Goal: Task Accomplishment & Management: Manage account settings

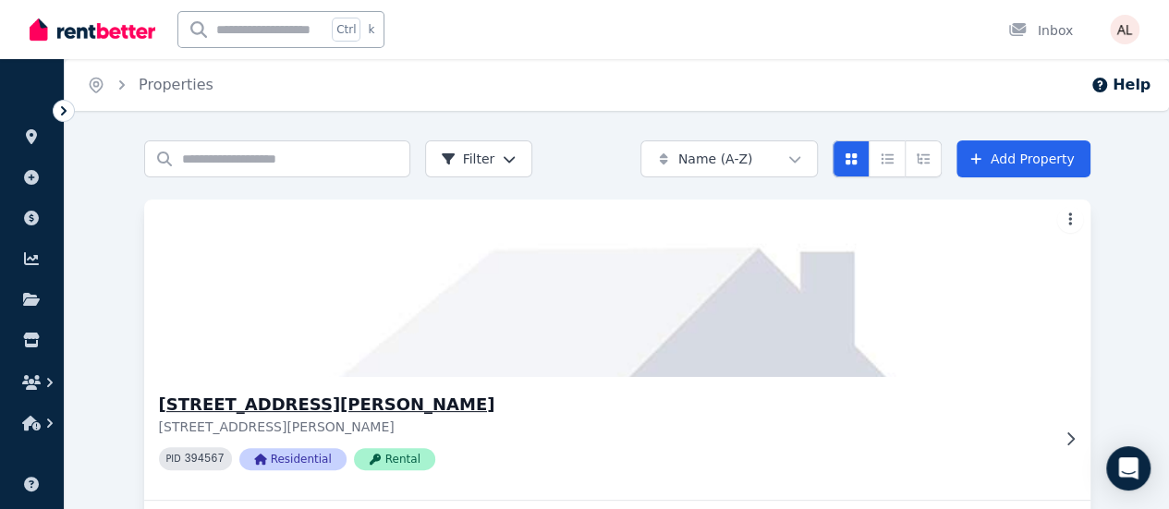
click at [165, 380] on div "1 Fadden Ct, West Wodonga 1 Fadden Ct, West Wodonga VIC 3690 PID 394567 Residen…" at bounding box center [617, 438] width 946 height 123
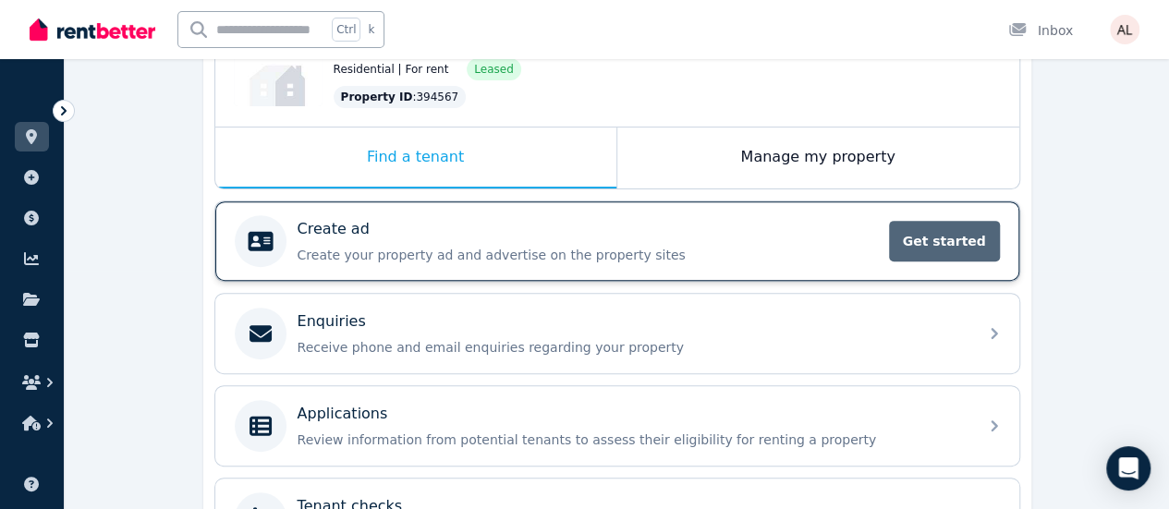
scroll to position [277, 0]
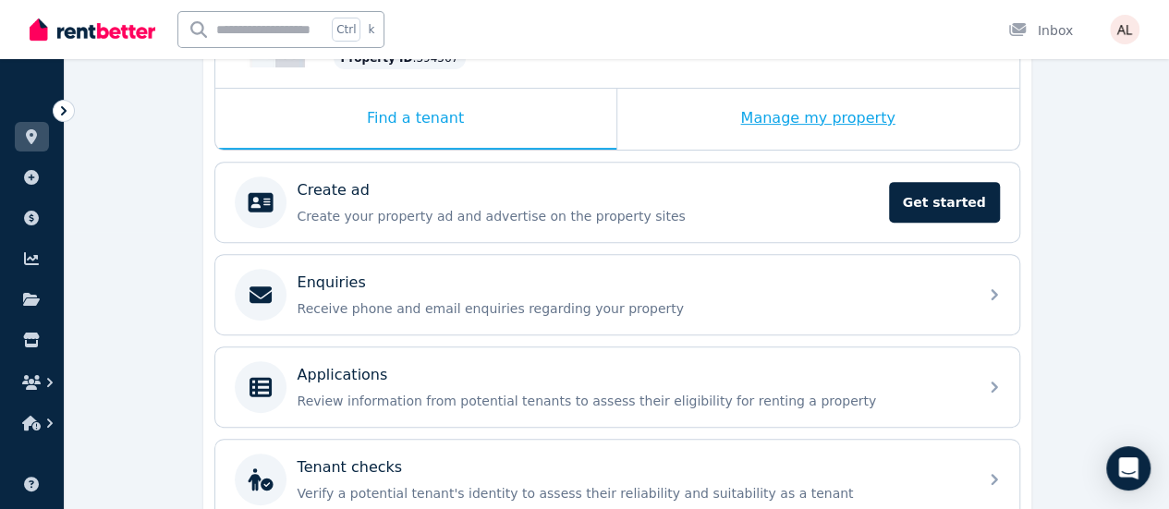
click at [780, 119] on div "Manage my property" at bounding box center [818, 119] width 402 height 61
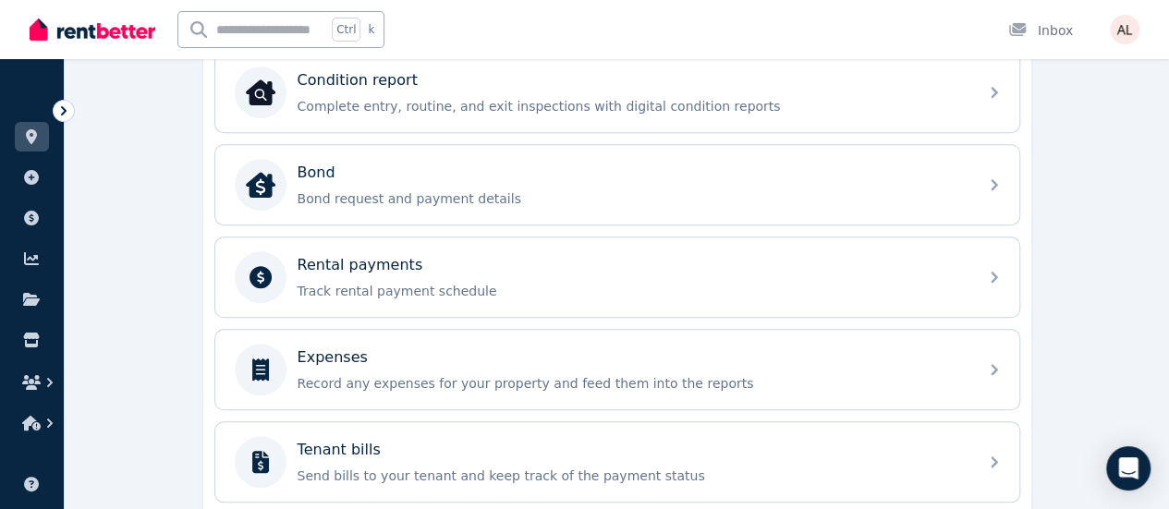
scroll to position [647, 0]
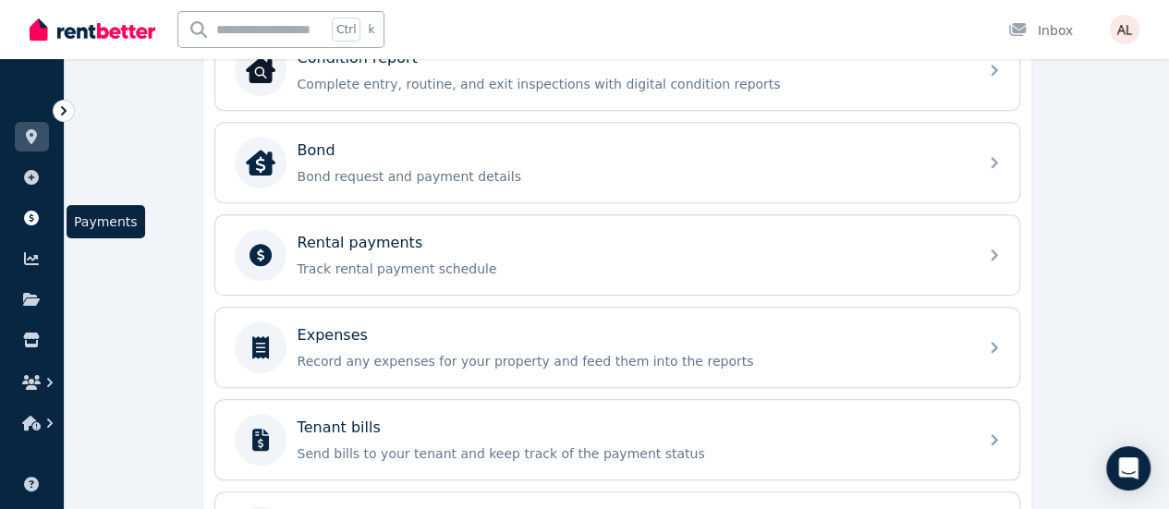
click at [29, 209] on link at bounding box center [32, 218] width 34 height 30
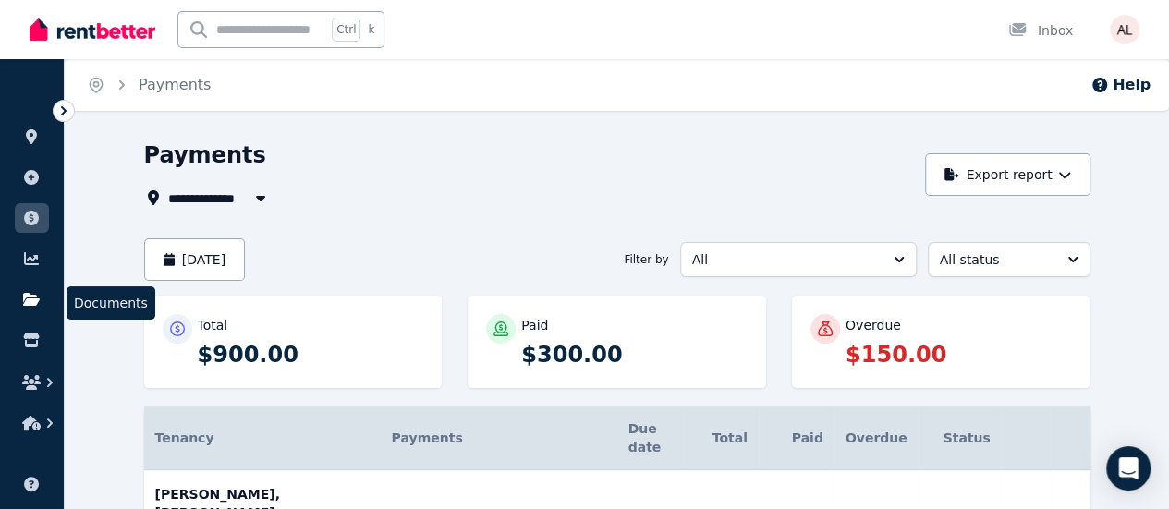
click at [39, 302] on icon at bounding box center [31, 299] width 18 height 15
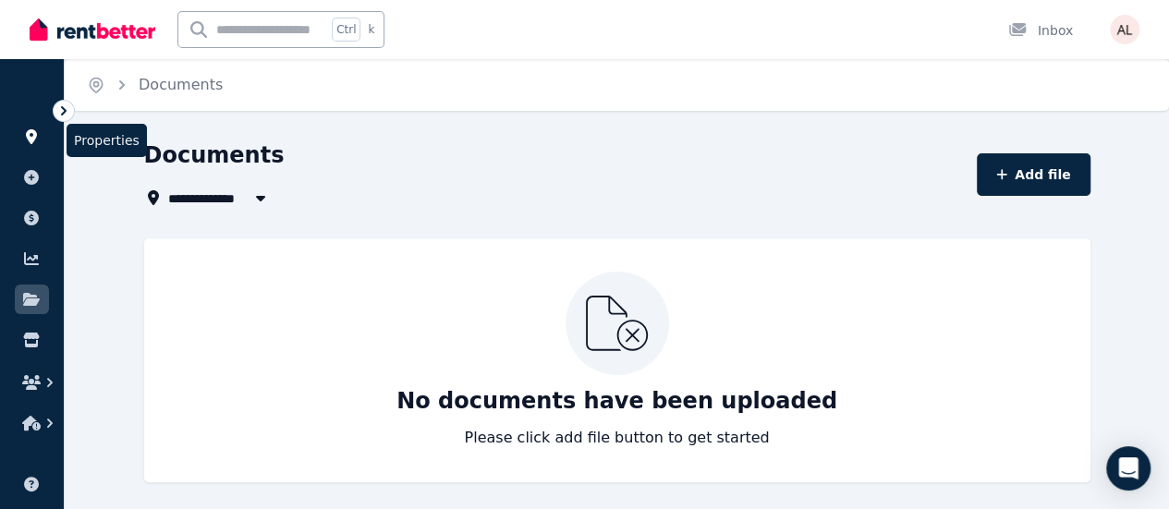
click at [36, 132] on icon at bounding box center [31, 136] width 18 height 15
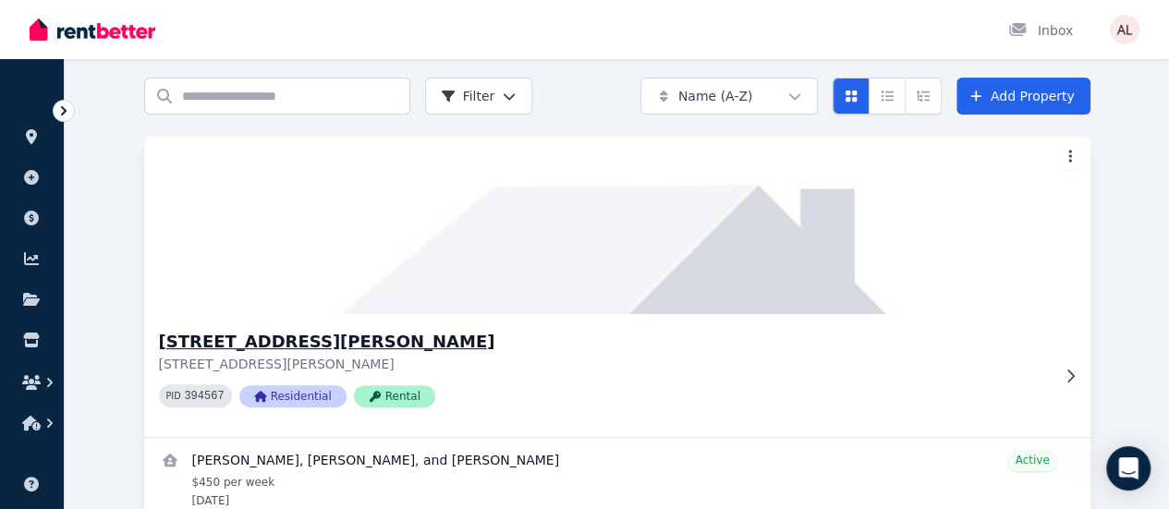
scroll to position [120, 0]
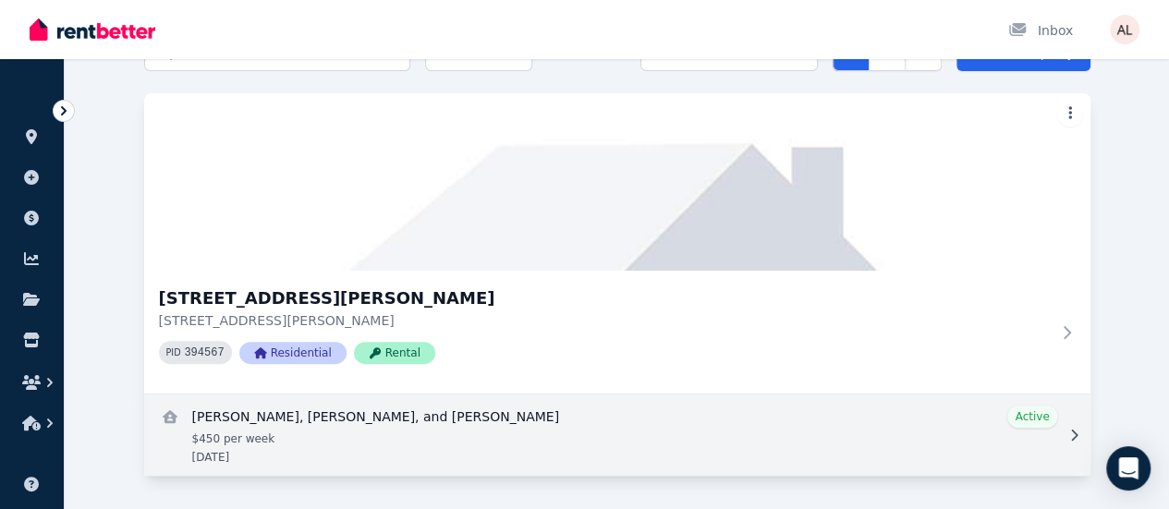
click at [274, 437] on link "View details for Glen Haxby, Giselle Branella, and Charles Morton" at bounding box center [617, 435] width 946 height 81
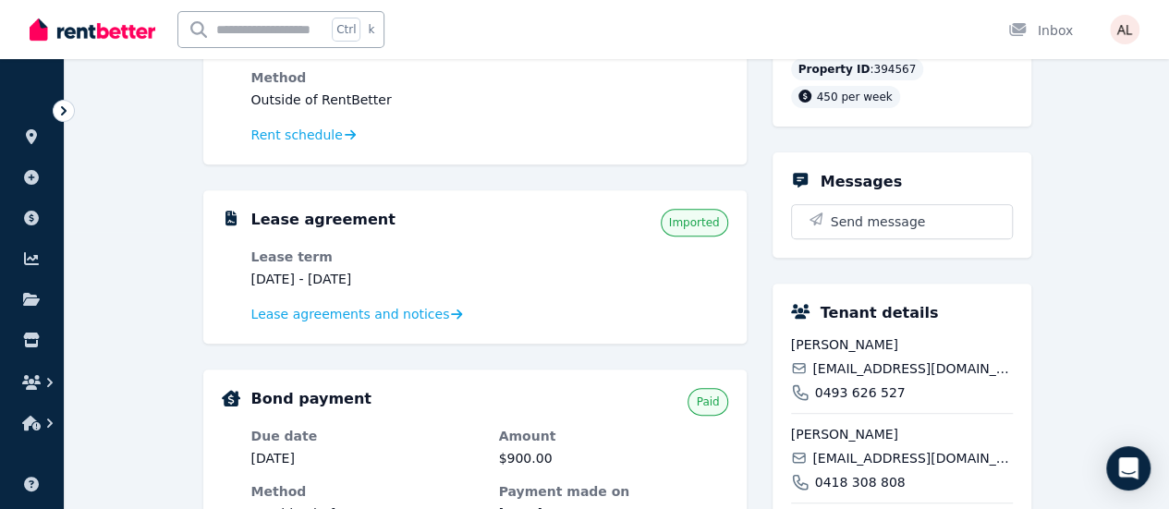
scroll to position [92, 0]
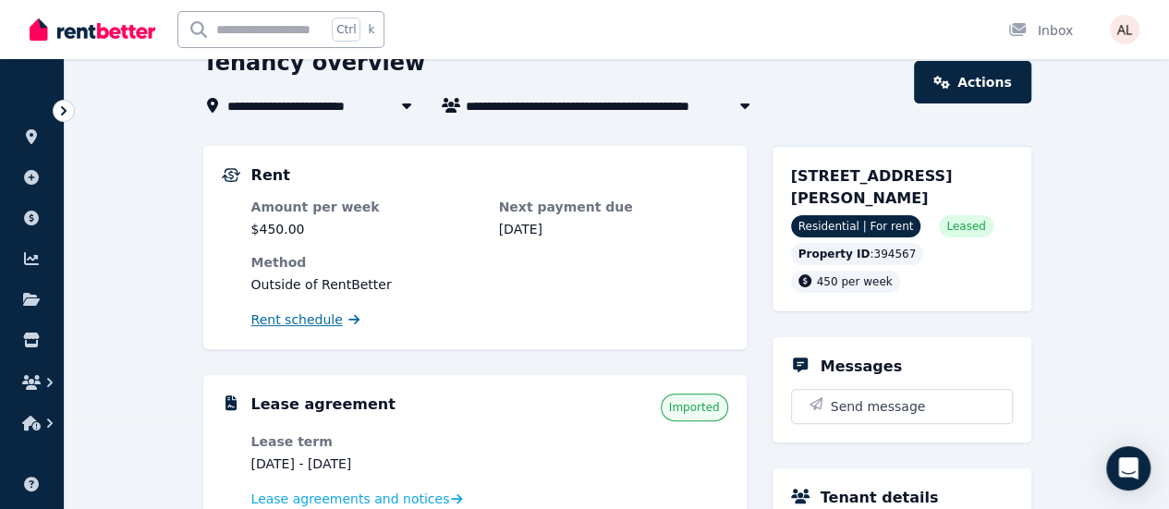
click at [325, 325] on span "Rent schedule" at bounding box center [297, 320] width 92 height 18
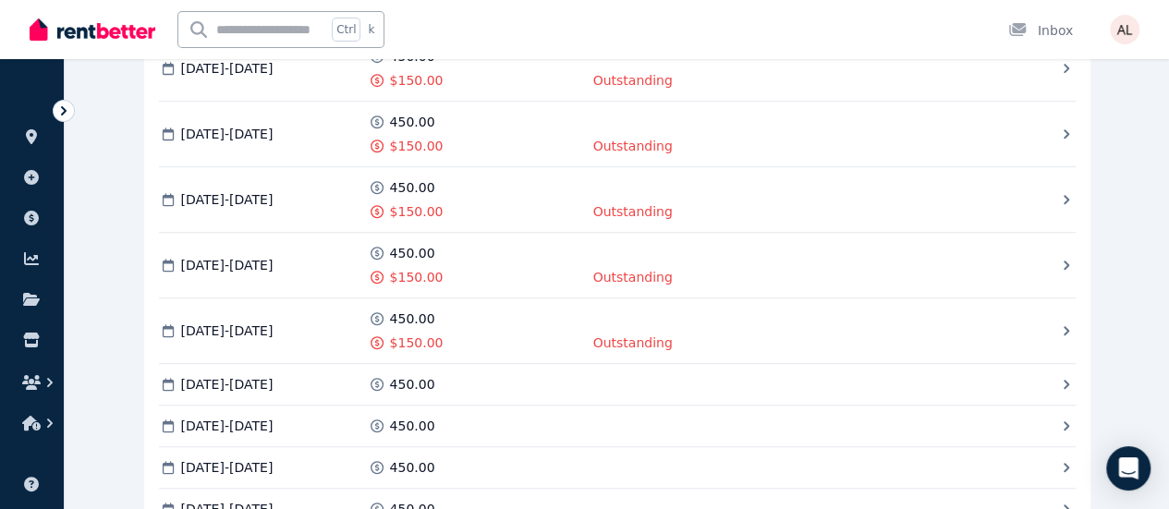
scroll to position [555, 0]
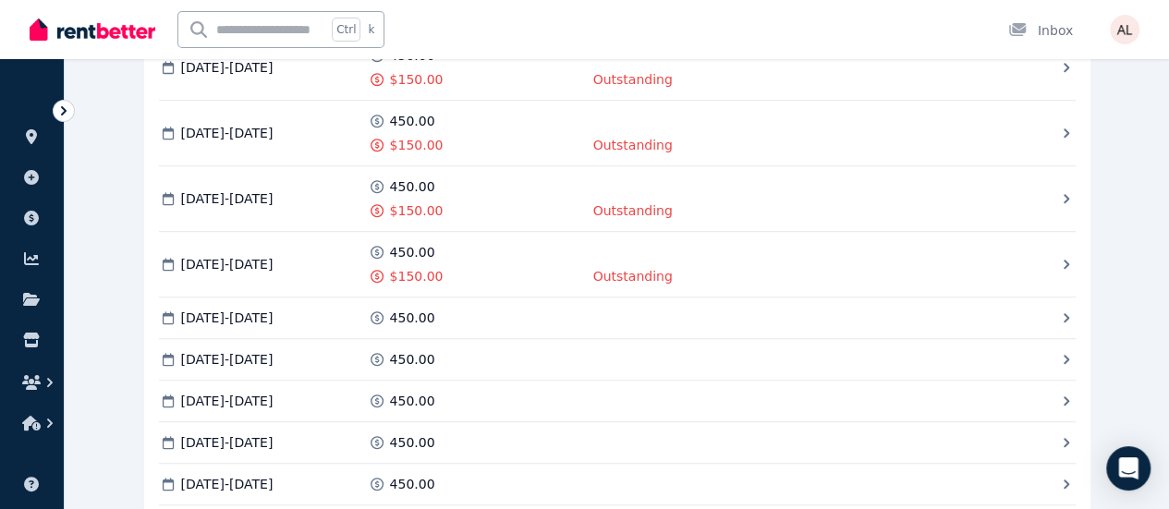
click at [0, 0] on span "Mark as Paid" at bounding box center [0, 0] width 0 height 0
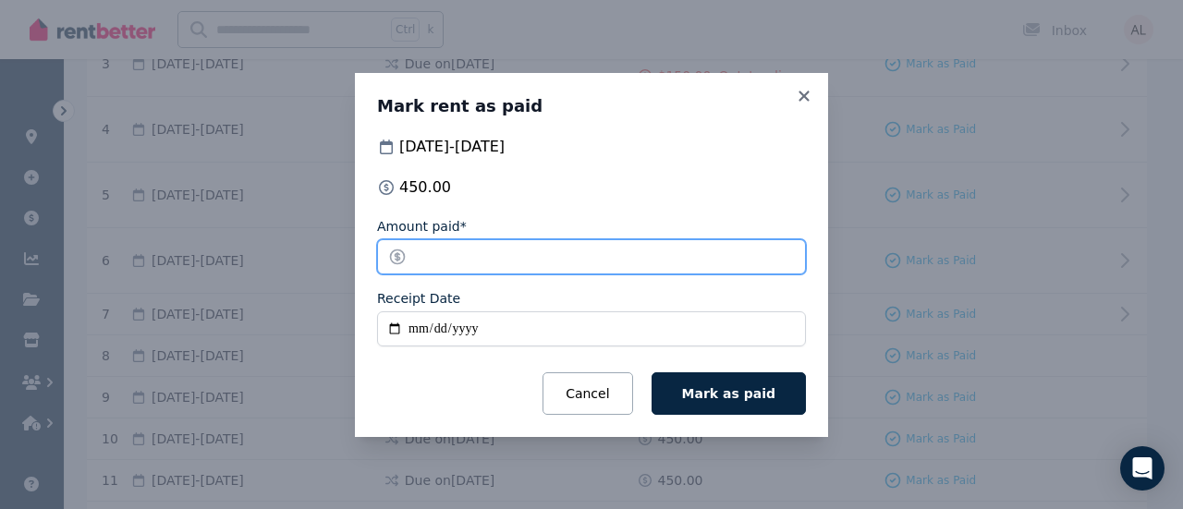
drag, startPoint x: 418, startPoint y: 258, endPoint x: 450, endPoint y: 251, distance: 33.0
click at [421, 257] on input "******" at bounding box center [591, 256] width 429 height 35
type input "******"
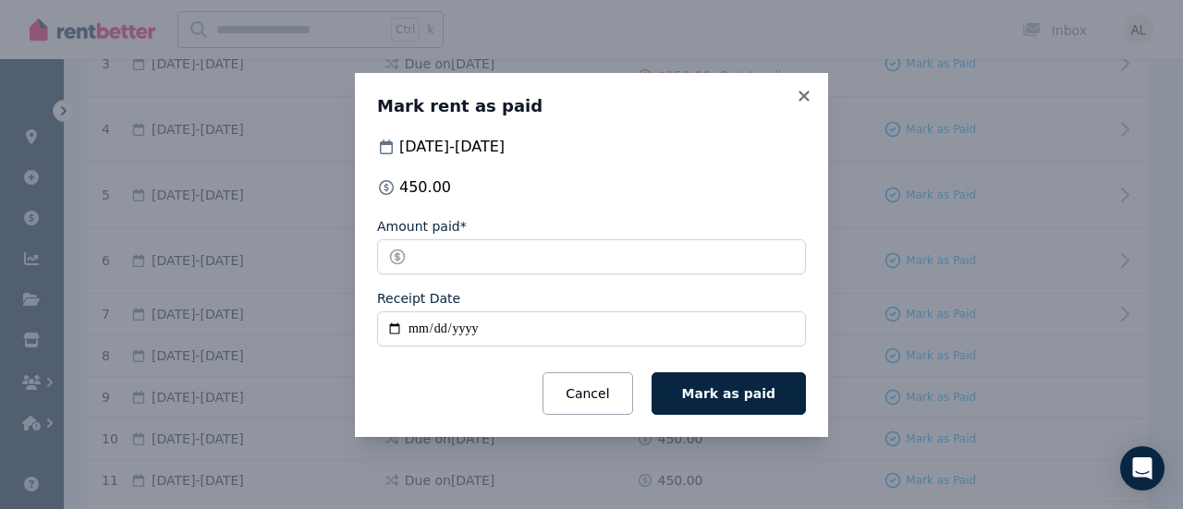
click at [420, 325] on input "Receipt Date" at bounding box center [591, 328] width 429 height 35
type input "**********"
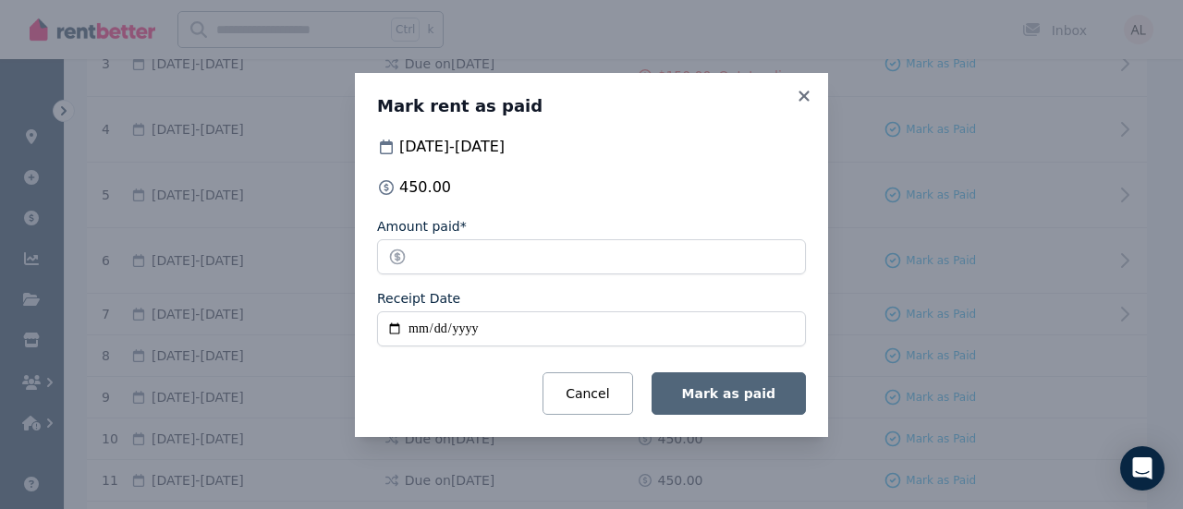
click at [751, 389] on span "Mark as paid" at bounding box center [728, 393] width 93 height 15
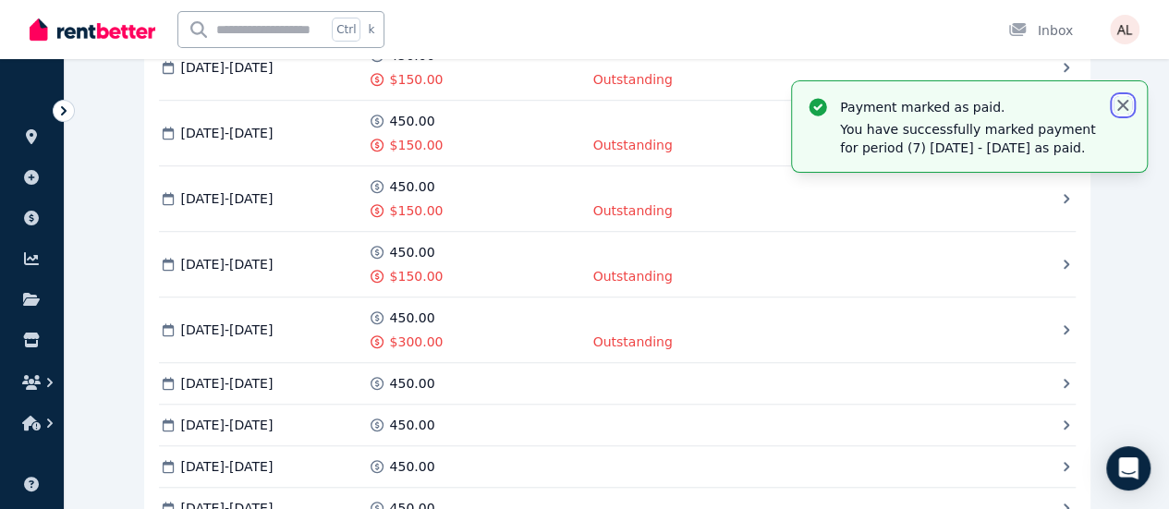
click at [1123, 105] on icon "button" at bounding box center [1122, 105] width 11 height 11
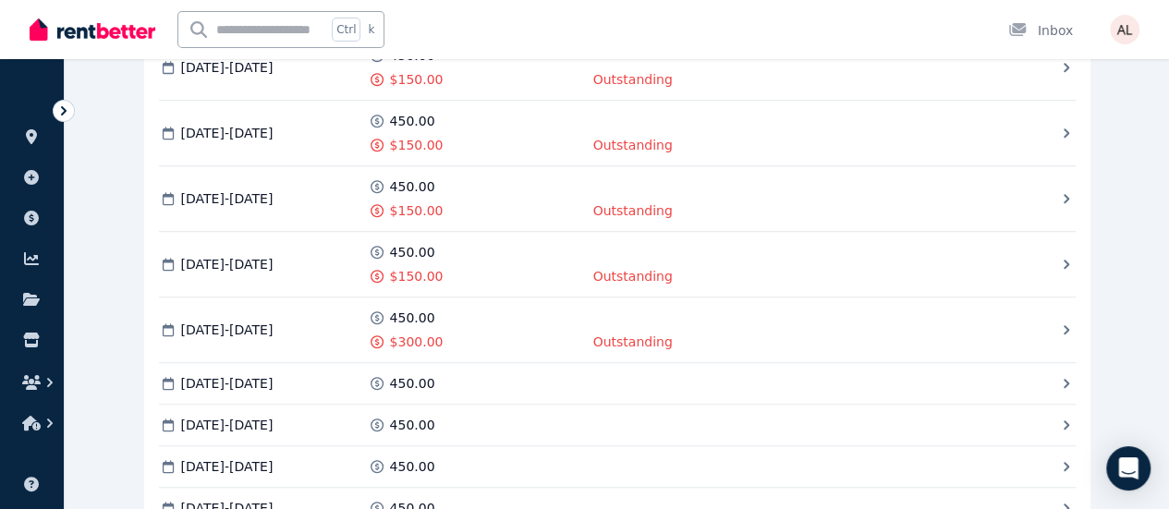
click at [0, 0] on div at bounding box center [0, 0] width 0 height 0
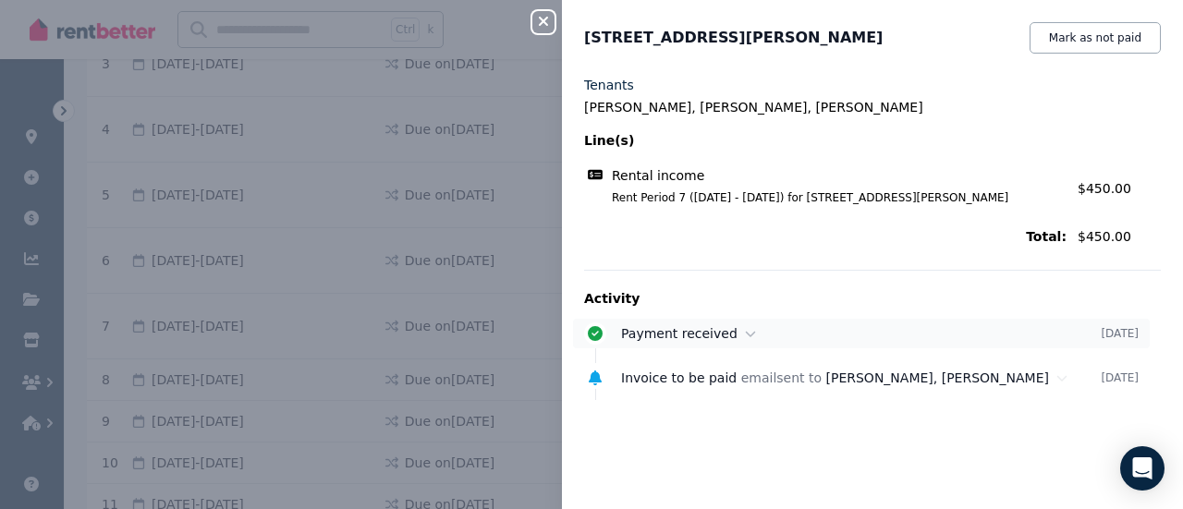
click at [775, 334] on div "Payment received" at bounding box center [861, 333] width 480 height 18
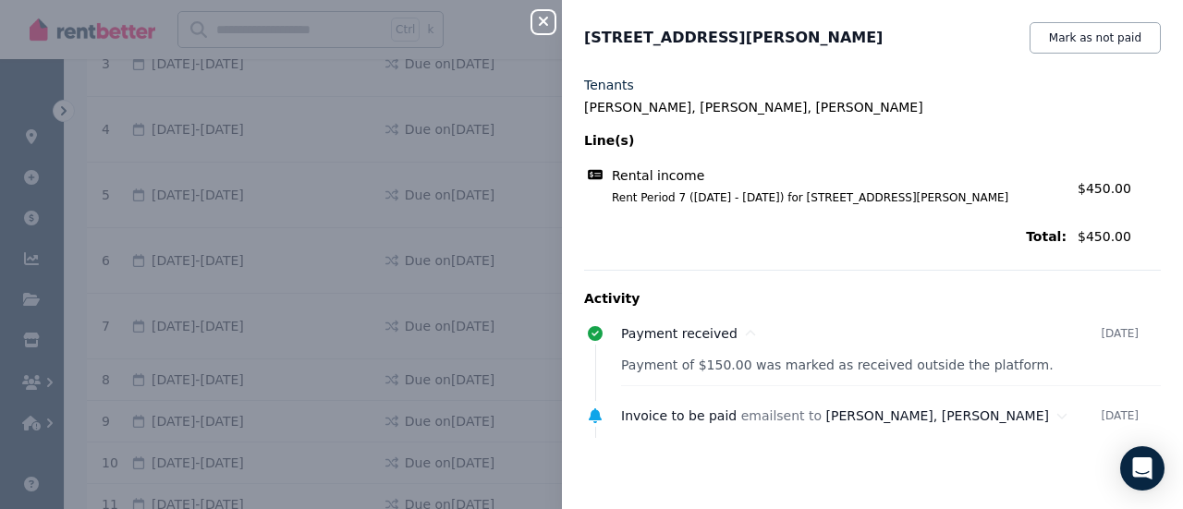
click at [543, 12] on button "Close panel" at bounding box center [543, 22] width 22 height 22
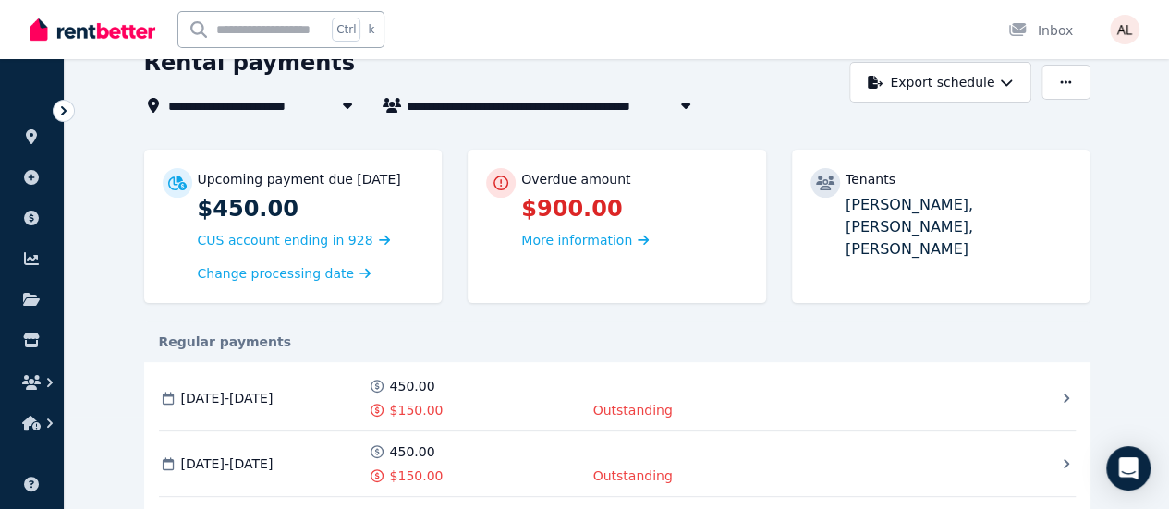
scroll to position [92, 0]
click at [215, 269] on span "Change processing date" at bounding box center [276, 273] width 157 height 18
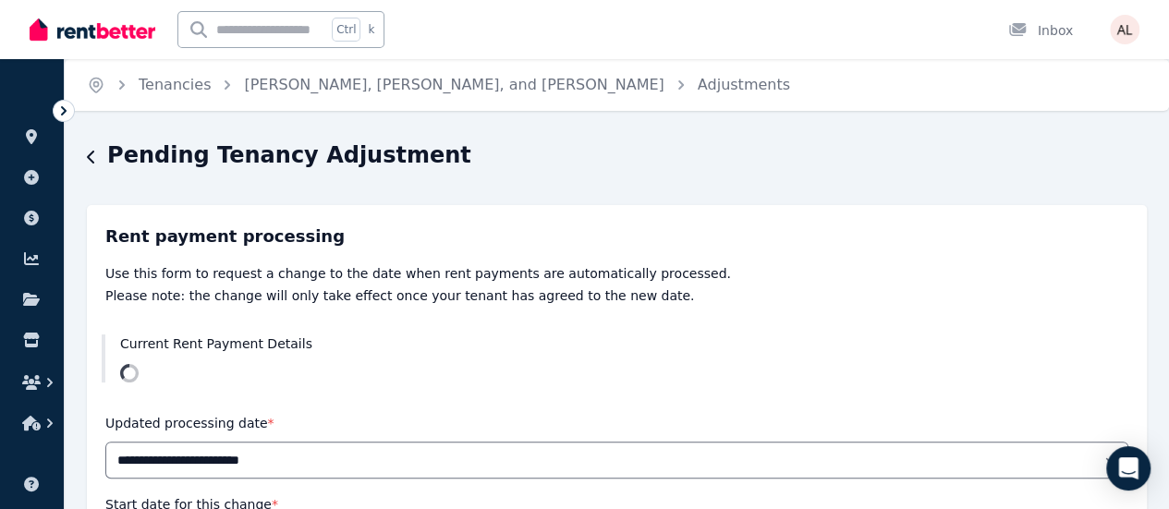
click at [102, 160] on div "Pending Tenancy Adjustment" at bounding box center [611, 157] width 1049 height 35
click at [87, 158] on icon "button" at bounding box center [90, 157] width 7 height 13
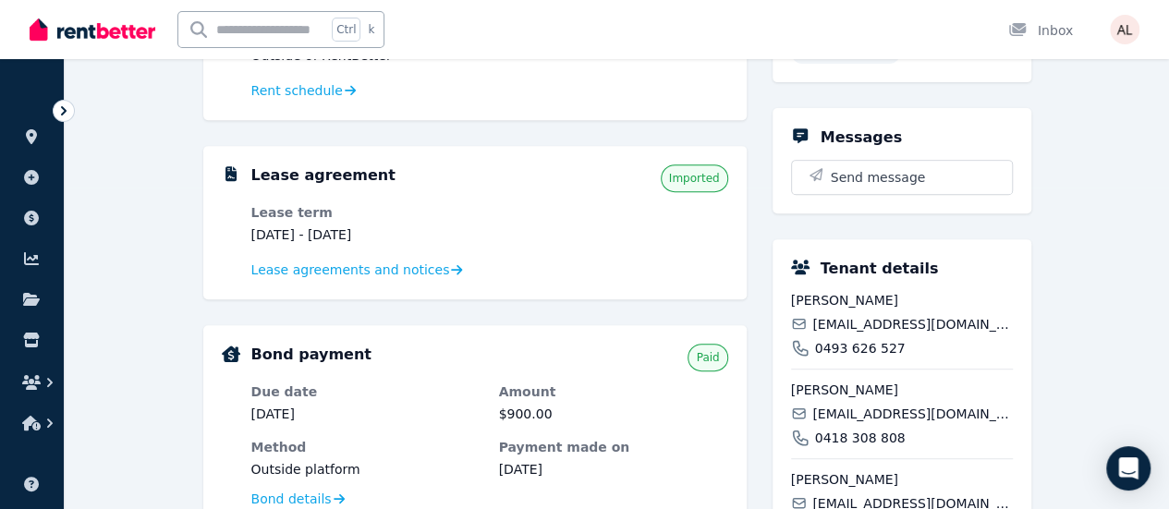
scroll to position [462, 0]
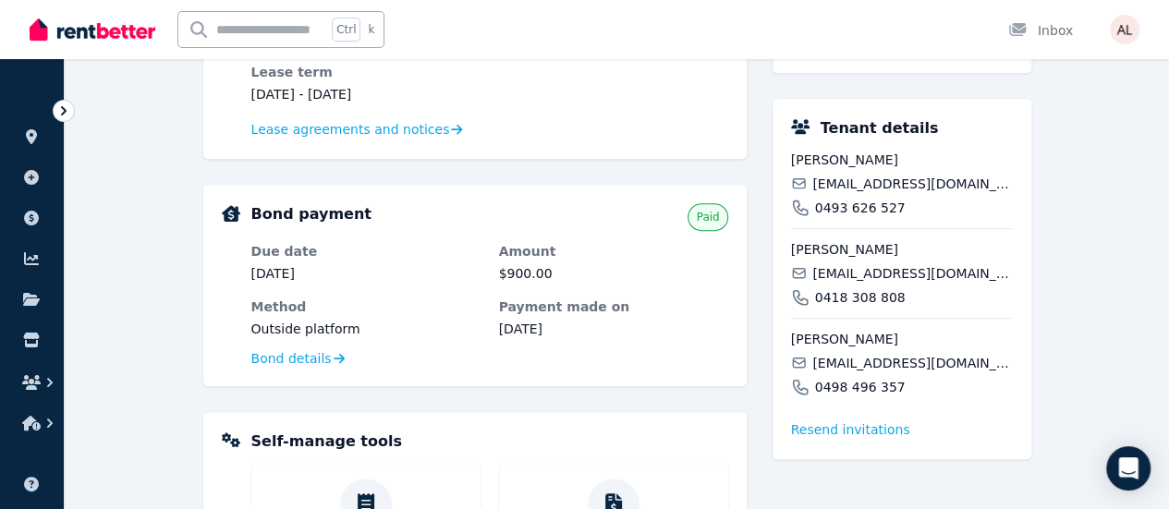
click at [100, 313] on div "**********" at bounding box center [617, 274] width 1104 height 1192
